Goal: Task Accomplishment & Management: Complete application form

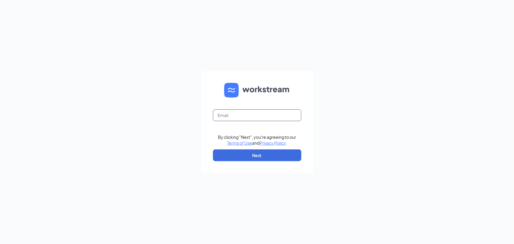
click at [239, 116] on input "text" at bounding box center [257, 115] width 88 height 12
type input "dejah.cfaleevista@gmail.com"
click at [229, 150] on button "Next" at bounding box center [257, 155] width 88 height 12
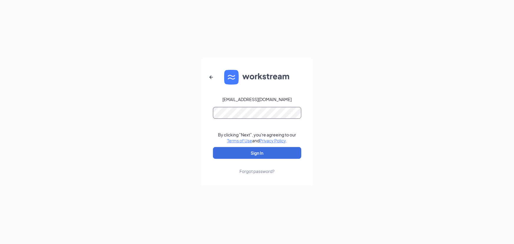
click at [213, 147] on button "Sign In" at bounding box center [257, 153] width 88 height 12
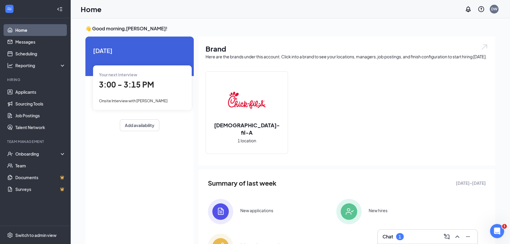
click at [401, 240] on div "1" at bounding box center [400, 236] width 8 height 7
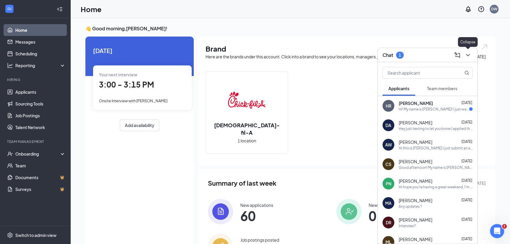
click at [467, 53] on icon "ChevronDown" at bounding box center [468, 55] width 7 height 7
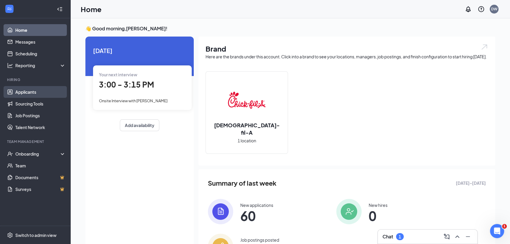
click at [15, 89] on link "Applicants" at bounding box center [40, 92] width 50 height 12
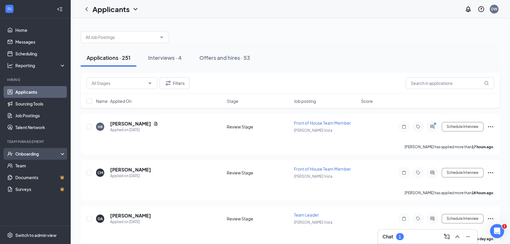
click at [19, 156] on div "Onboarding" at bounding box center [37, 154] width 45 height 6
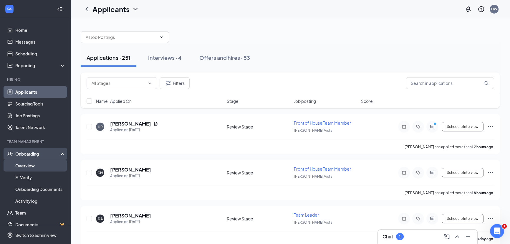
click at [26, 169] on link "Overview" at bounding box center [40, 166] width 50 height 12
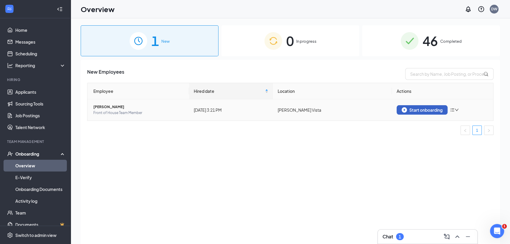
click at [438, 108] on div "Start onboarding" at bounding box center [422, 109] width 41 height 5
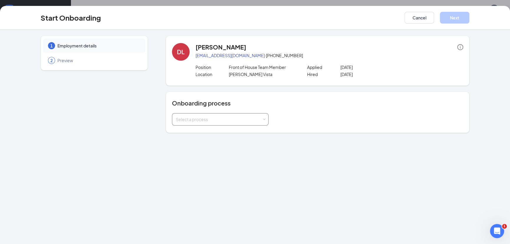
click at [199, 118] on div "Select a process" at bounding box center [219, 119] width 86 height 6
click at [201, 132] on span "Team Member Onboarding" at bounding box center [200, 130] width 52 height 5
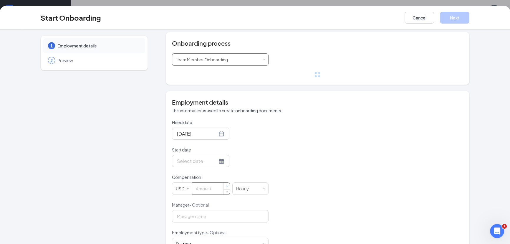
scroll to position [107, 0]
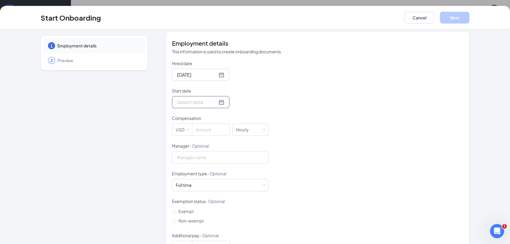
click at [215, 102] on div at bounding box center [200, 101] width 47 height 7
type input "[DATE]"
click at [192, 182] on div "1" at bounding box center [191, 180] width 7 height 7
click at [204, 129] on input at bounding box center [210, 130] width 37 height 12
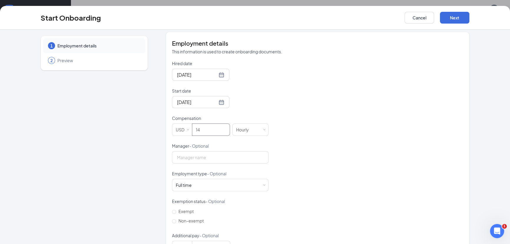
type input "14"
drag, startPoint x: 334, startPoint y: 131, endPoint x: 235, endPoint y: 133, distance: 99.6
click at [333, 131] on div "Hired date [DATE] Start date [DATE] [DATE] Su Mo Tu We Th Fr Sa 31 1 2 3 4 5 6 …" at bounding box center [317, 156] width 291 height 193
click at [188, 154] on input "Manager - Optional" at bounding box center [220, 157] width 97 height 12
type input "[DEMOGRAPHIC_DATA]"
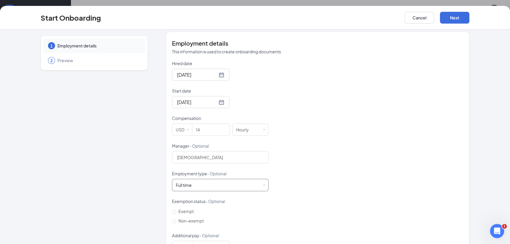
click at [234, 183] on div "Full time Works 30+ hours per week and is reasonably expected to work" at bounding box center [220, 185] width 89 height 12
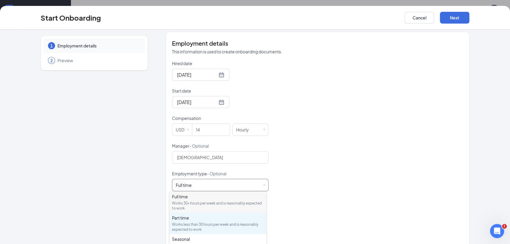
click at [218, 220] on div "Part time" at bounding box center [218, 218] width 92 height 6
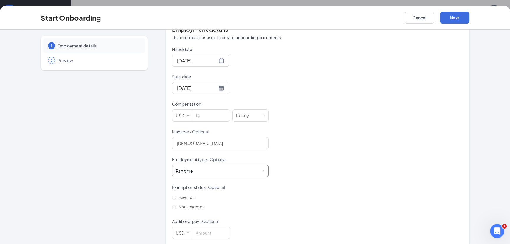
scroll to position [129, 0]
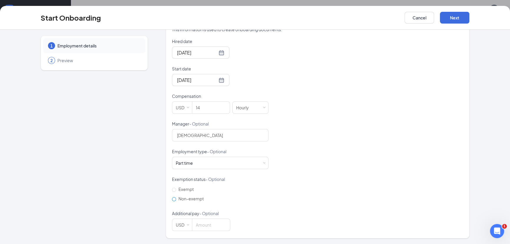
click at [181, 198] on span "Non-exempt" at bounding box center [191, 198] width 30 height 5
click at [176, 198] on input "Non-exempt" at bounding box center [174, 199] width 4 height 4
radio input "true"
click at [462, 18] on button "Next" at bounding box center [454, 18] width 29 height 12
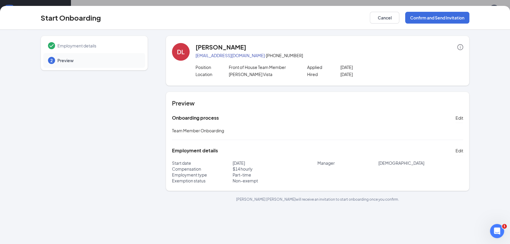
scroll to position [0, 0]
click at [436, 16] on button "Confirm and Send Invitation" at bounding box center [438, 18] width 64 height 12
